Goal: Find specific page/section: Find specific page/section

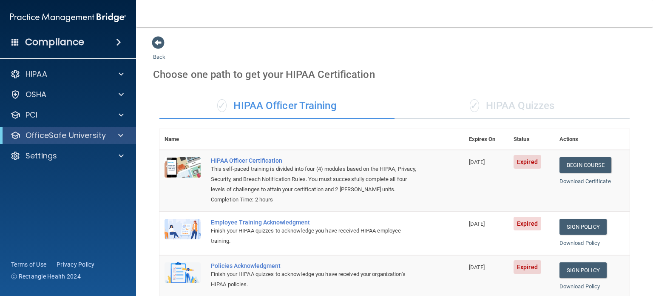
scroll to position [43, 0]
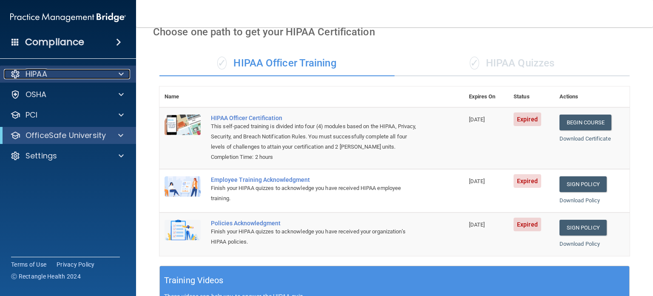
click at [125, 74] on div at bounding box center [119, 74] width 21 height 10
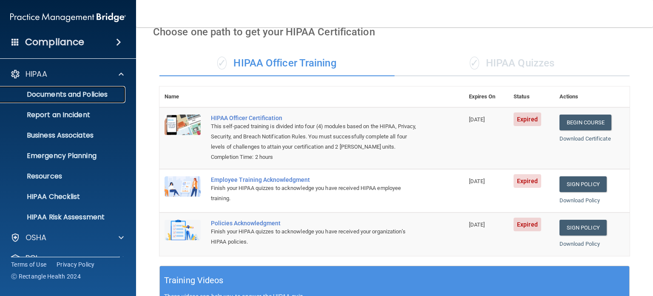
click at [101, 92] on p "Documents and Policies" at bounding box center [64, 94] width 116 height 9
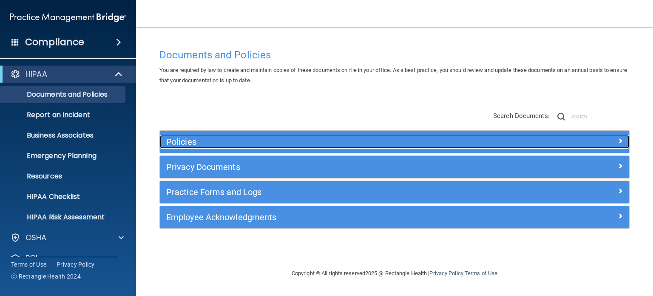
click at [426, 144] on h5 "Policies" at bounding box center [335, 141] width 339 height 9
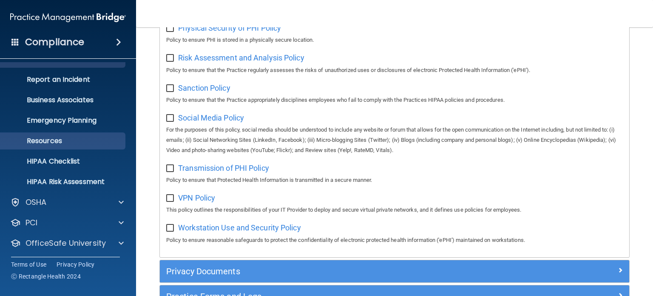
scroll to position [14, 0]
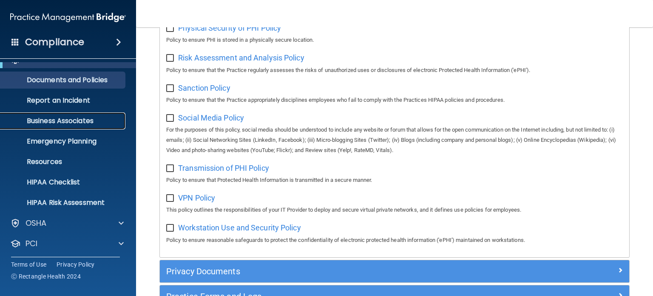
click at [60, 123] on p "Business Associates" at bounding box center [64, 121] width 116 height 9
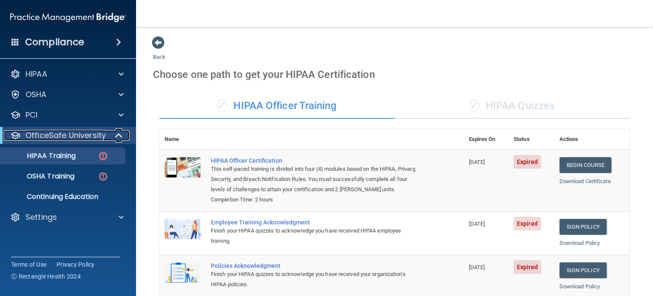
click at [119, 136] on span at bounding box center [119, 135] width 7 height 10
